Goal: Check status: Check status

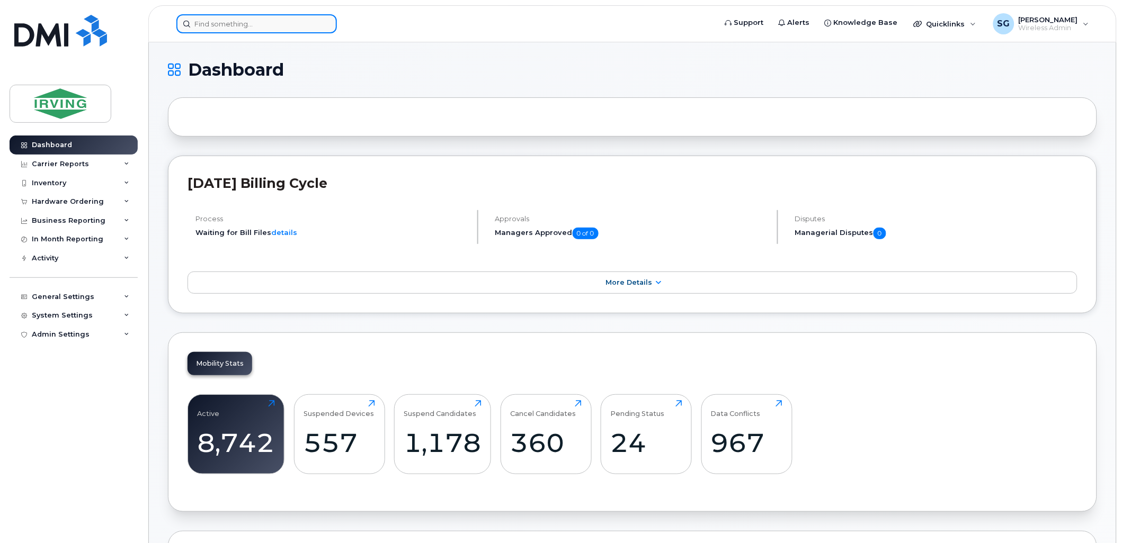
click at [194, 25] on input at bounding box center [256, 23] width 160 height 19
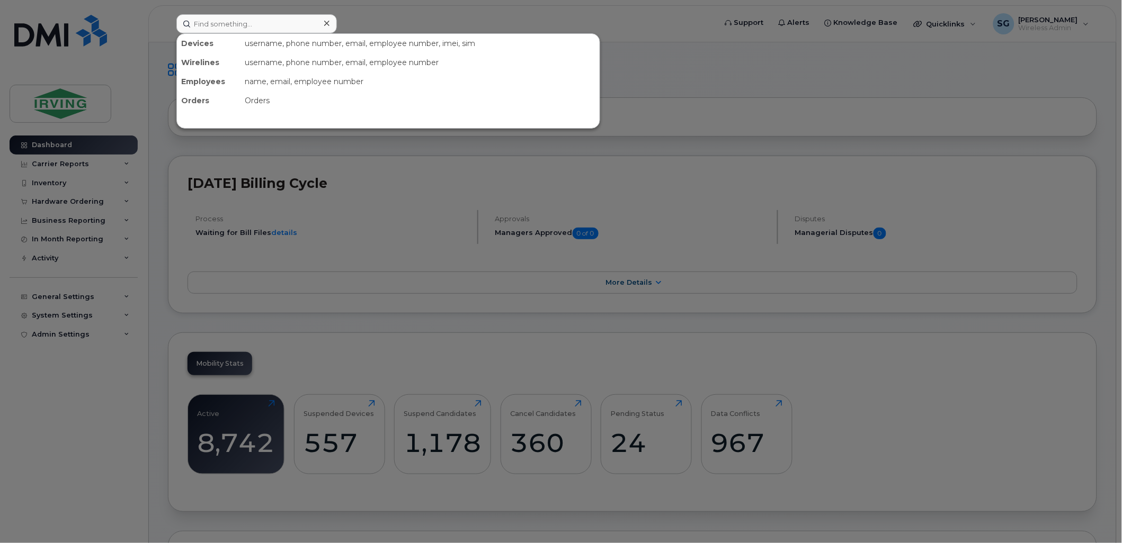
drag, startPoint x: 48, startPoint y: 144, endPoint x: 796, endPoint y: 80, distance: 751.6
click at [811, 73] on div at bounding box center [561, 271] width 1122 height 543
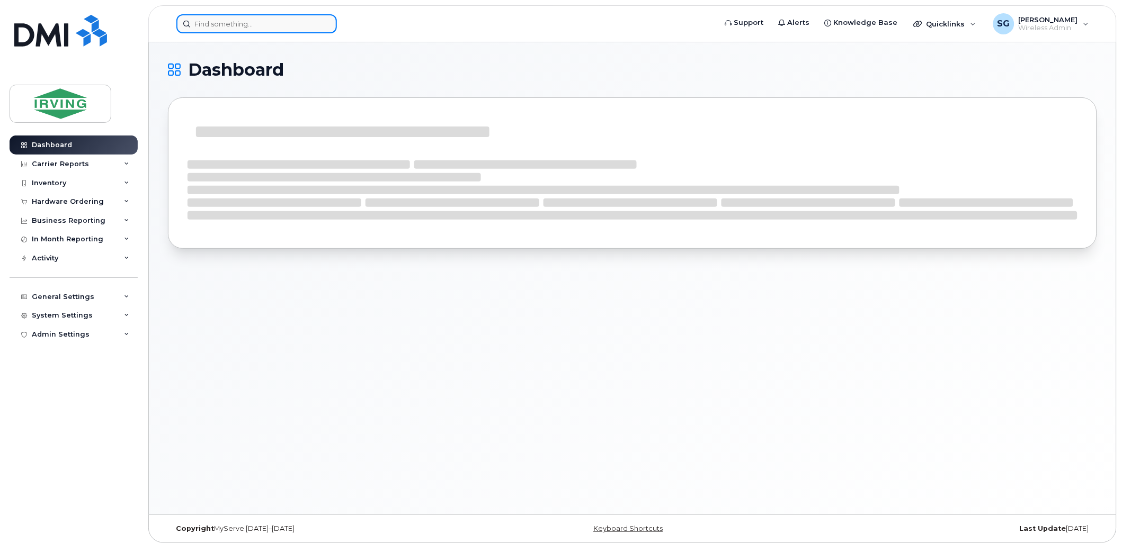
click at [267, 30] on input at bounding box center [256, 23] width 160 height 19
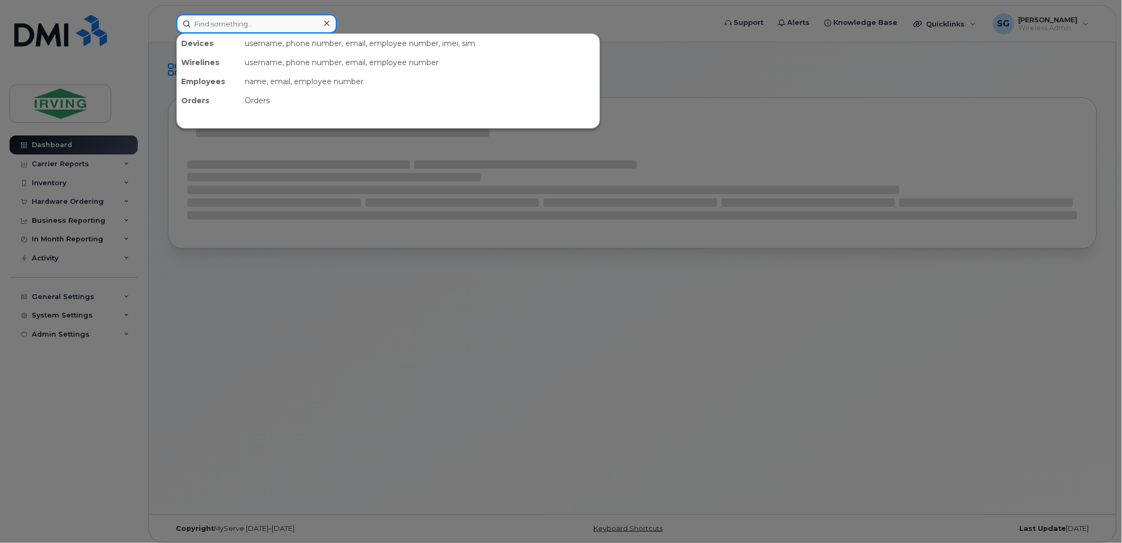
paste input "9026709658"
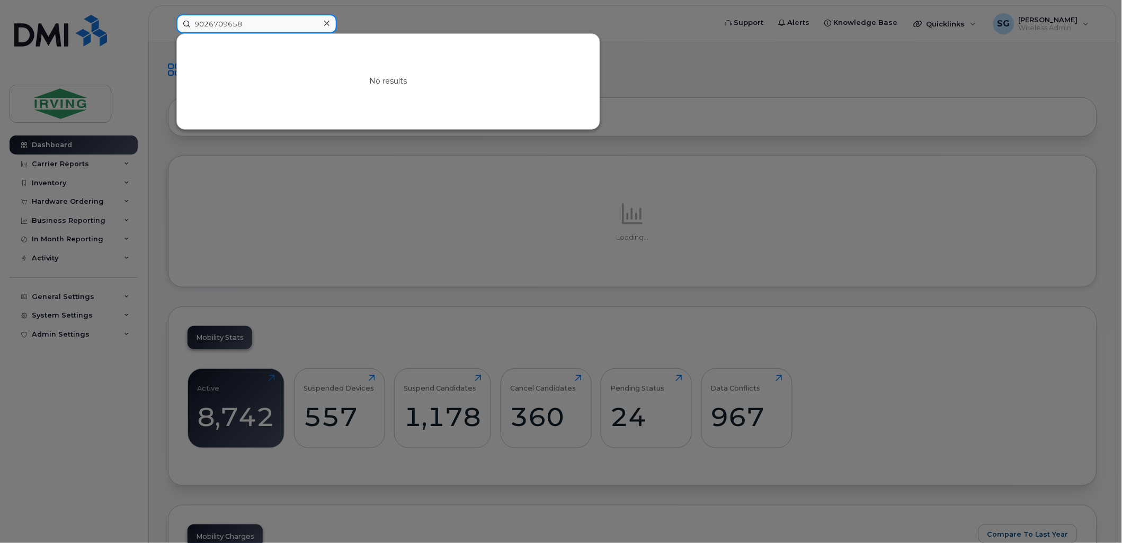
type input "9026709658"
